Goal: Navigation & Orientation: Find specific page/section

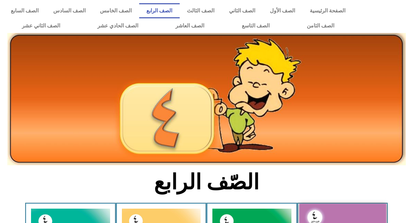
click at [271, 51] on img at bounding box center [206, 99] width 399 height 133
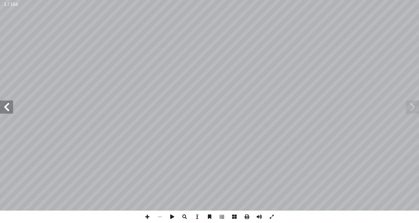
click at [11, 108] on span at bounding box center [6, 107] width 13 height 13
click at [7, 105] on span at bounding box center [6, 107] width 13 height 13
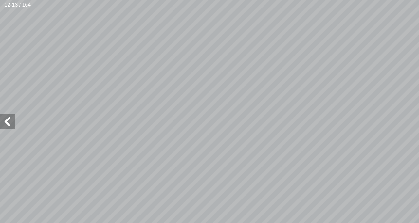
scroll to position [12, -25]
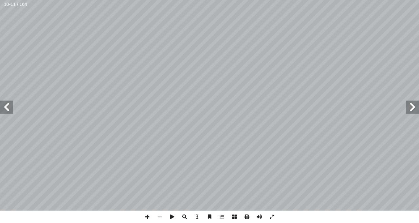
click at [7, 105] on span at bounding box center [6, 107] width 13 height 13
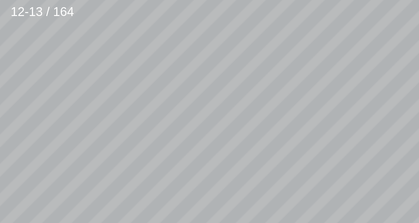
scroll to position [124, -61]
